Goal: Check status

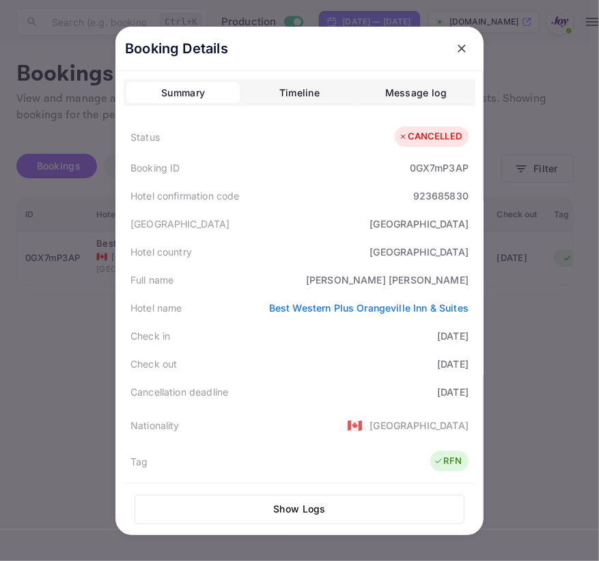
click at [455, 49] on icon "close" at bounding box center [462, 49] width 14 height 14
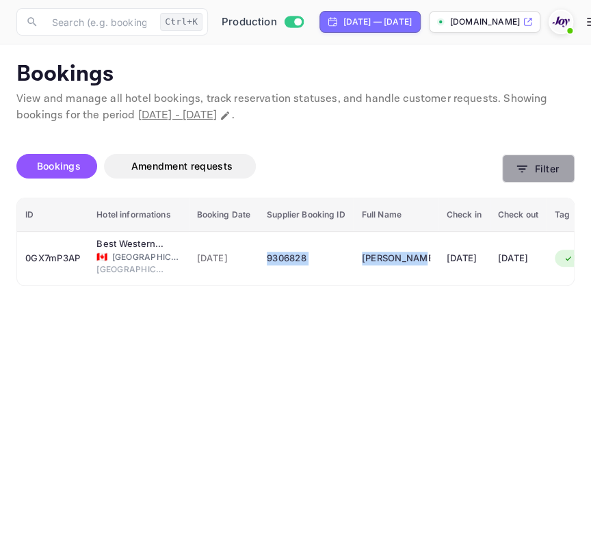
click at [532, 176] on button "Filter" at bounding box center [538, 168] width 72 height 28
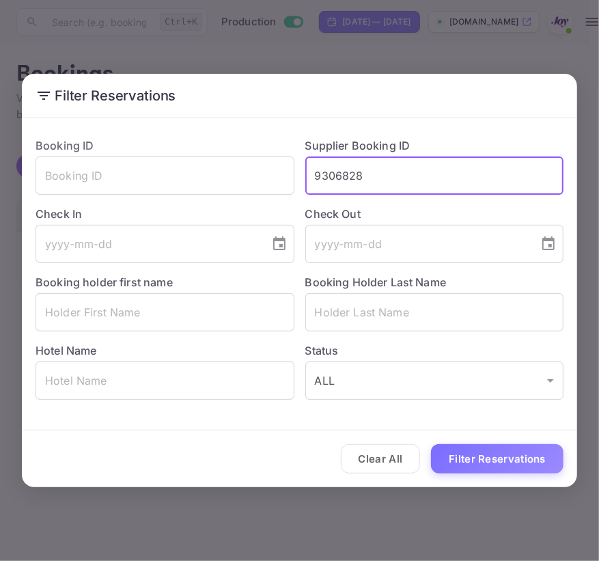
click at [445, 174] on input "9306828" at bounding box center [435, 176] width 259 height 38
type input "8349699"
click at [431, 444] on button "Filter Reservations" at bounding box center [497, 458] width 133 height 29
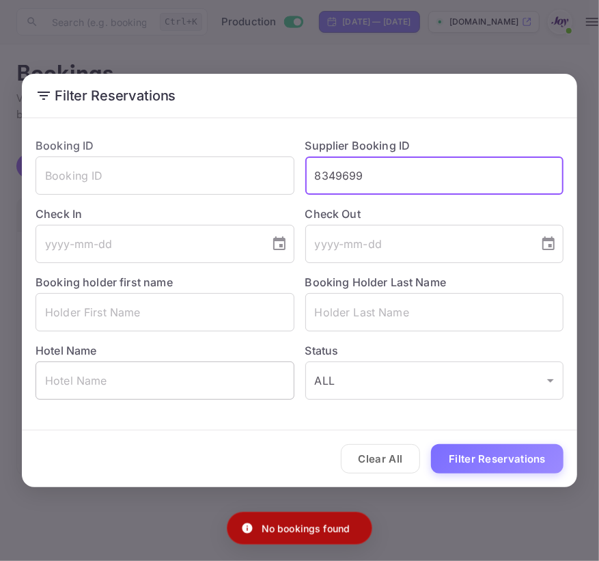
drag, startPoint x: 383, startPoint y: 458, endPoint x: 200, endPoint y: 387, distance: 195.9
click at [383, 458] on button "Clear All" at bounding box center [381, 458] width 80 height 29
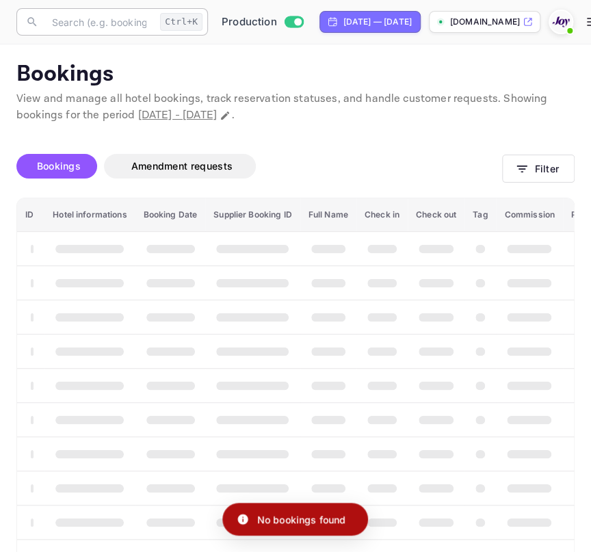
click at [147, 18] on input "text" at bounding box center [99, 21] width 111 height 27
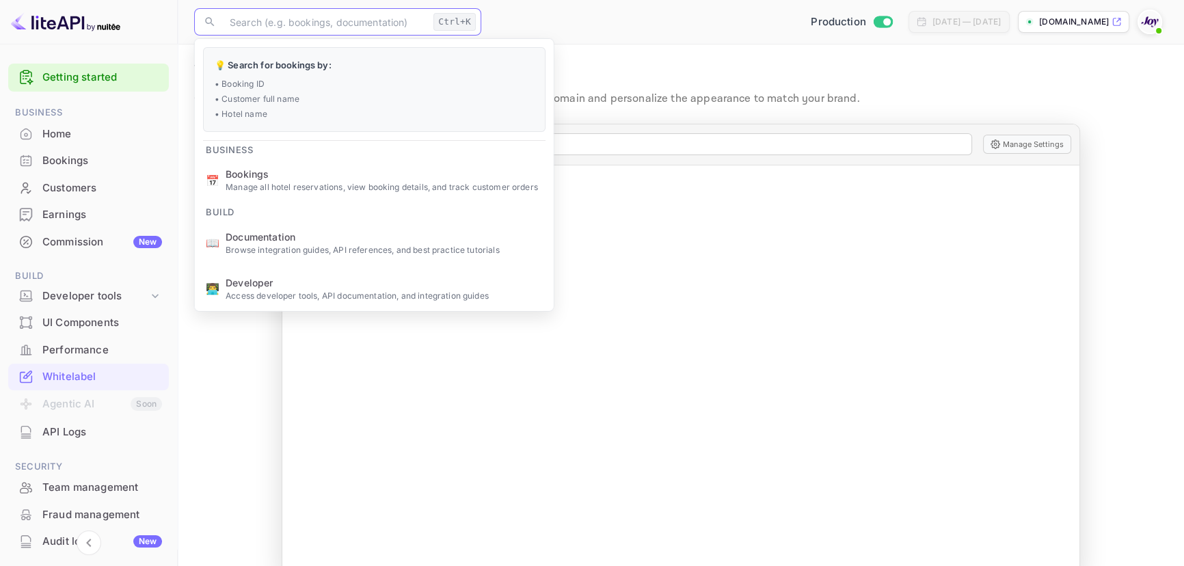
click at [88, 382] on div "Whitelabel" at bounding box center [102, 377] width 120 height 16
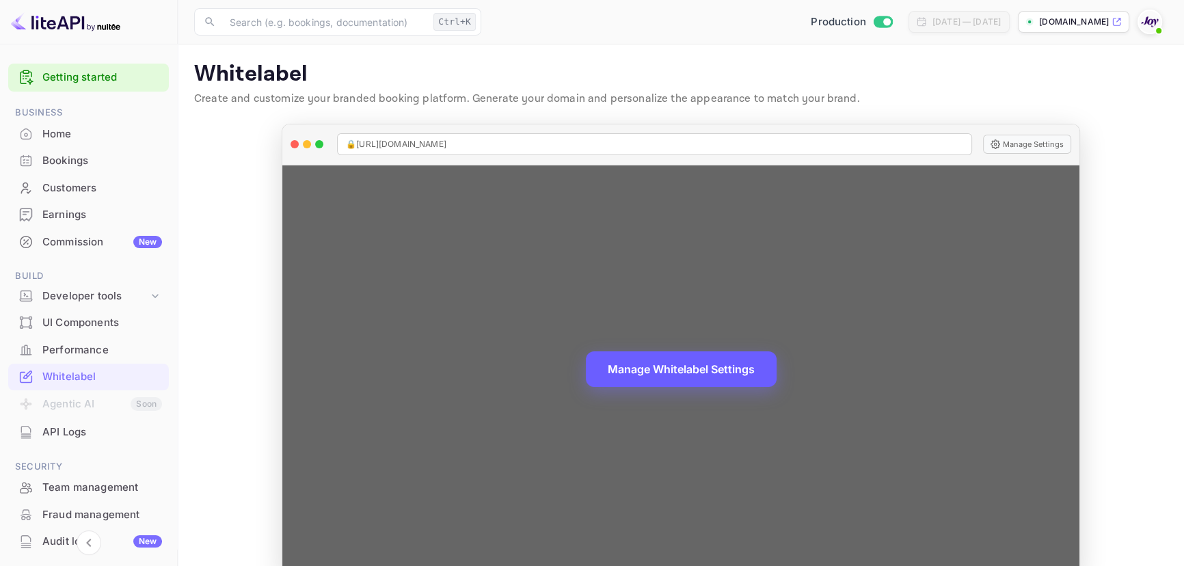
click at [599, 372] on button "Manage Whitelabel Settings" at bounding box center [681, 369] width 191 height 36
